Goal: Find contact information: Find contact information

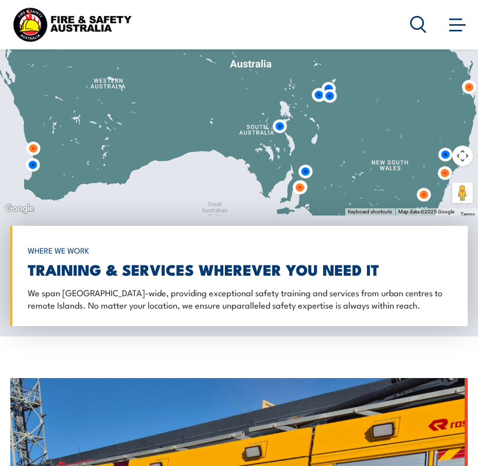
scroll to position [1032, 0]
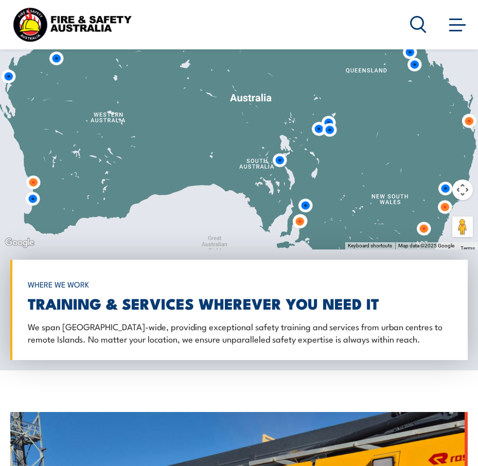
click at [457, 22] on span at bounding box center [457, 24] width 16 height 11
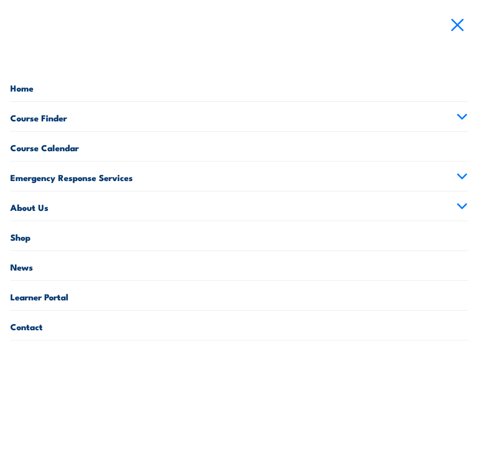
click at [38, 325] on link "Contact" at bounding box center [238, 325] width 457 height 29
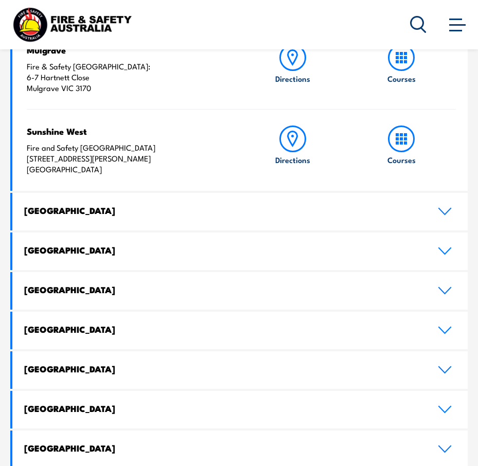
scroll to position [412, 0]
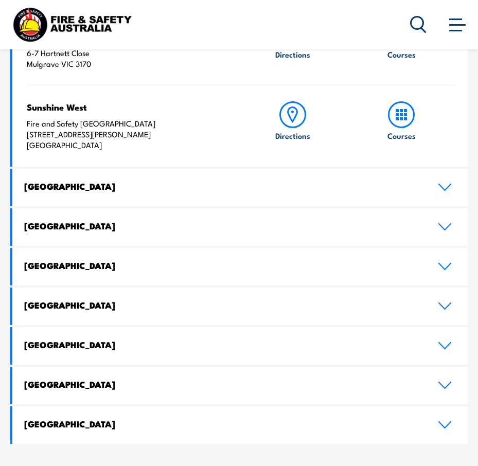
click at [447, 186] on icon at bounding box center [445, 187] width 14 height 8
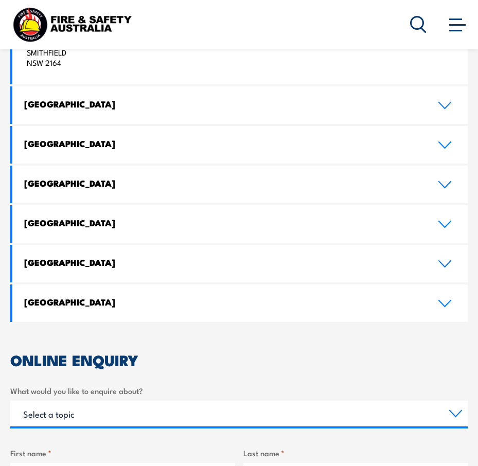
scroll to position [463, 0]
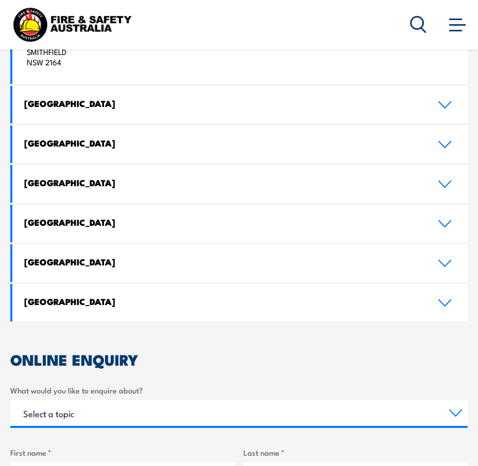
drag, startPoint x: 443, startPoint y: 184, endPoint x: 457, endPoint y: 178, distance: 15.5
click at [444, 184] on icon at bounding box center [445, 184] width 14 height 8
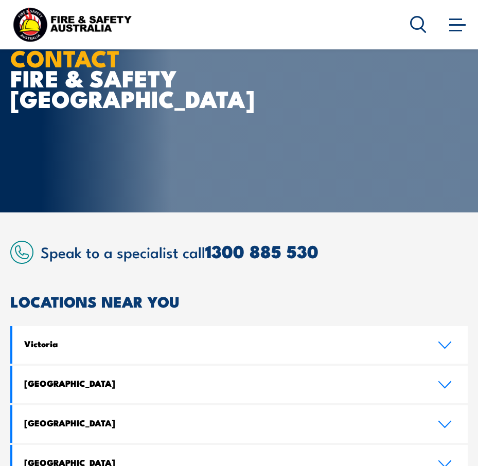
scroll to position [257, 0]
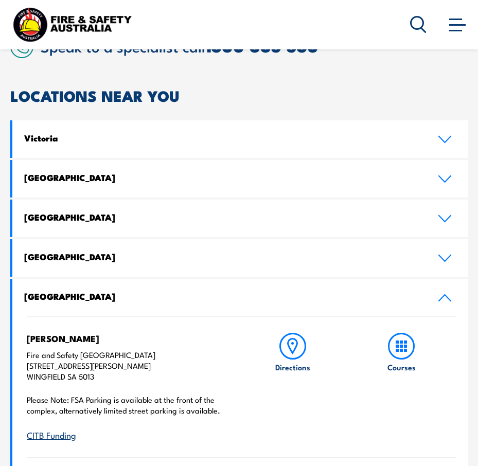
click at [447, 175] on icon at bounding box center [445, 179] width 14 height 8
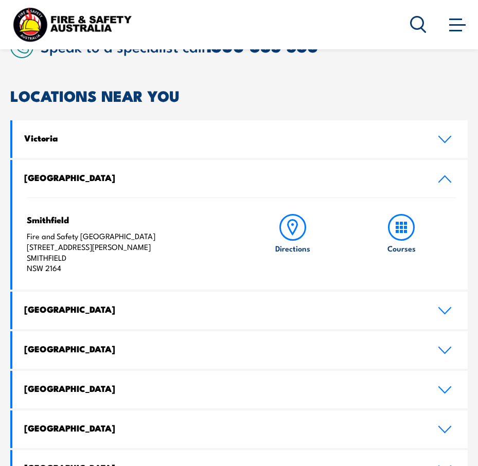
click at [443, 137] on icon at bounding box center [445, 139] width 14 height 8
